Goal: Use online tool/utility: Utilize a website feature to perform a specific function

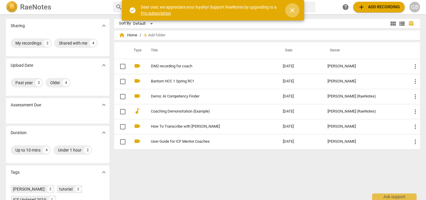
click at [291, 10] on span "close" at bounding box center [292, 10] width 7 height 7
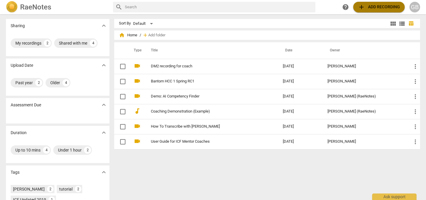
click at [375, 4] on span "add Add recording" at bounding box center [379, 7] width 42 height 7
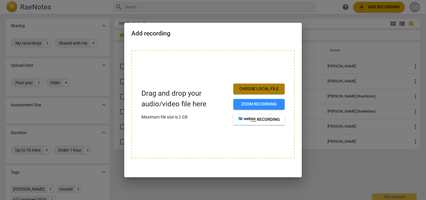
click at [259, 90] on span "Choose local file" at bounding box center [259, 89] width 42 height 6
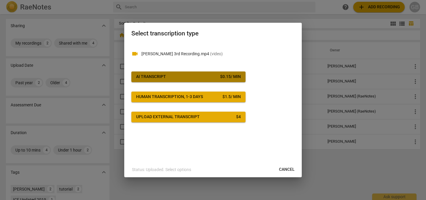
click at [184, 77] on span "AI Transcript $ 0.15 / min" at bounding box center [188, 77] width 105 height 6
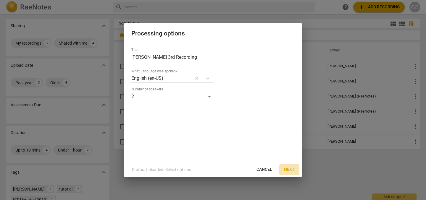
click at [289, 171] on span "Next" at bounding box center [289, 170] width 11 height 6
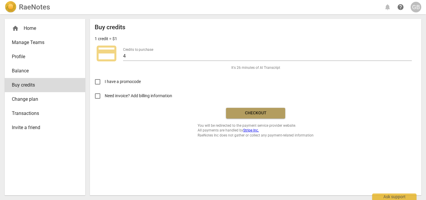
click at [261, 114] on span "Checkout" at bounding box center [256, 113] width 50 height 6
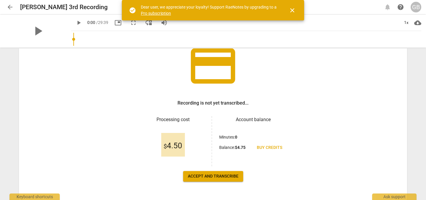
scroll to position [67, 0]
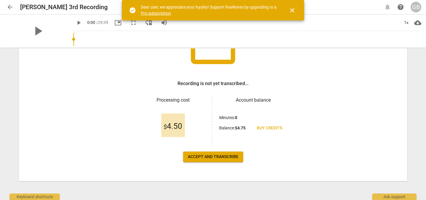
click at [195, 155] on span "Accept and transcribe" at bounding box center [213, 157] width 51 height 6
